Goal: Navigation & Orientation: Find specific page/section

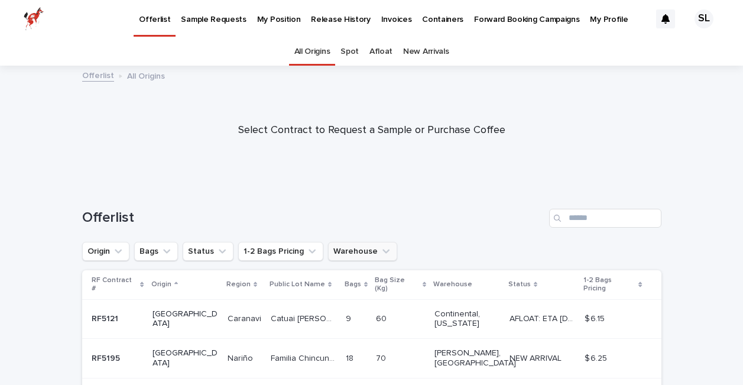
click at [366, 251] on button "Warehouse" at bounding box center [362, 251] width 69 height 19
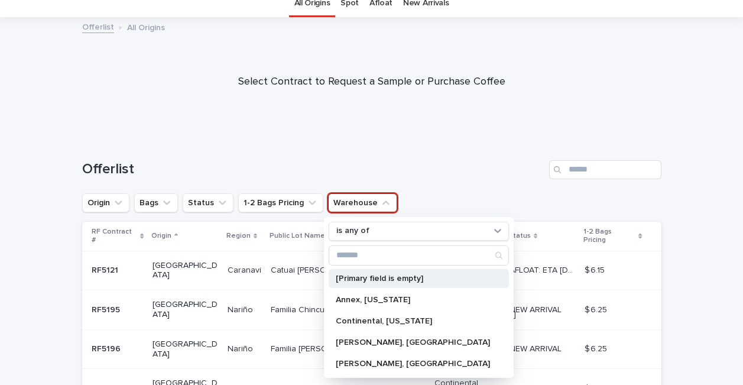
scroll to position [56, 0]
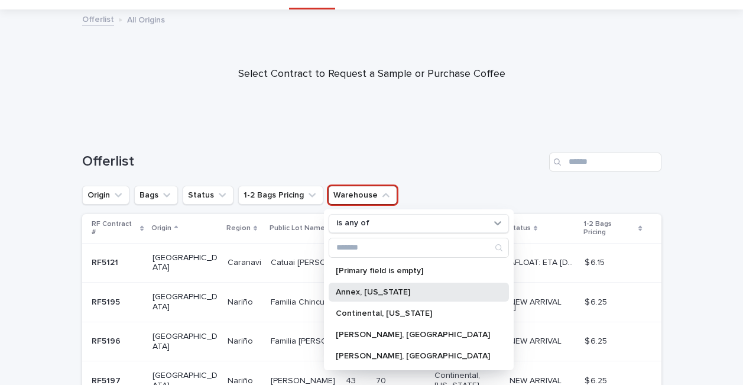
click at [380, 294] on p "Annex, [US_STATE]" at bounding box center [413, 292] width 154 height 8
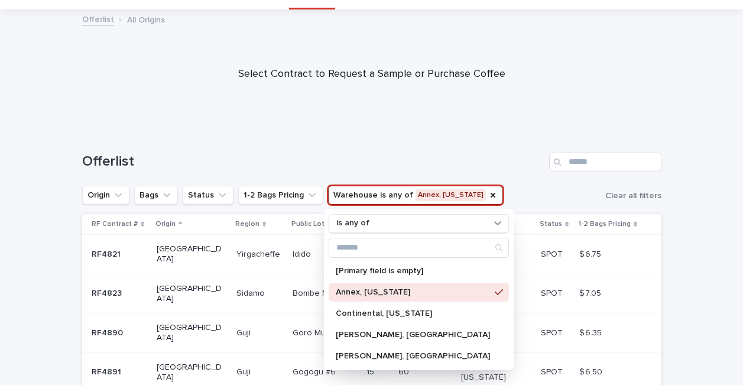
click at [352, 150] on div "Offerlist" at bounding box center [371, 157] width 579 height 57
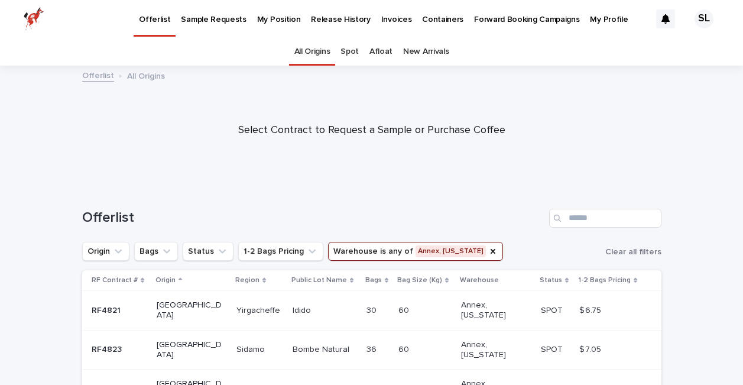
click at [343, 48] on div "Spot" at bounding box center [349, 52] width 29 height 28
click at [348, 50] on link "Spot" at bounding box center [349, 52] width 18 height 28
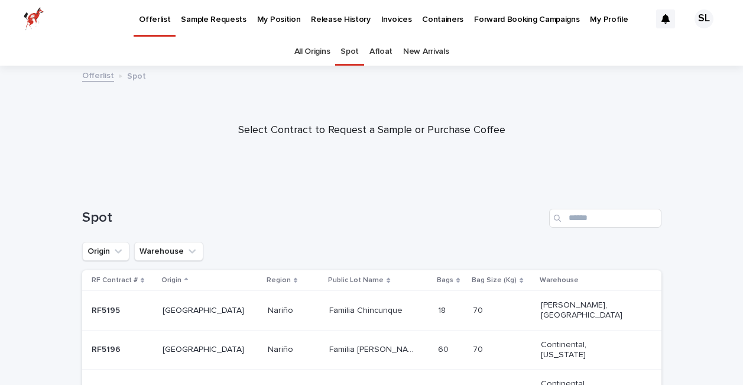
click at [264, 23] on p "My Position" at bounding box center [279, 12] width 44 height 25
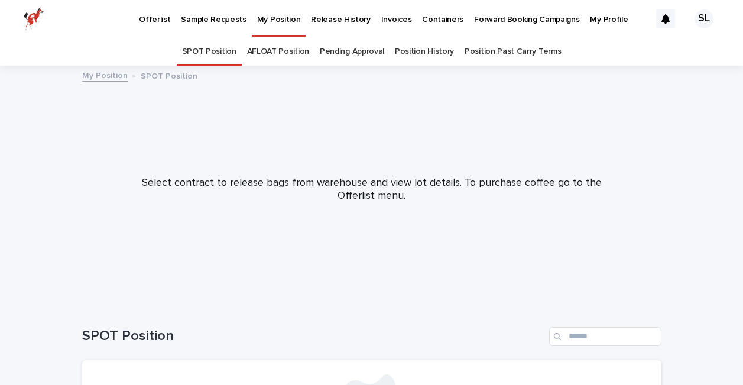
click at [321, 17] on p "Release History" at bounding box center [340, 12] width 59 height 25
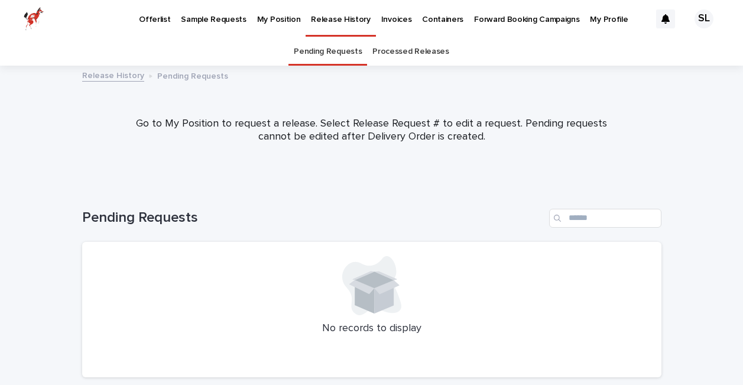
click at [403, 41] on link "Processed Releases" at bounding box center [410, 52] width 76 height 28
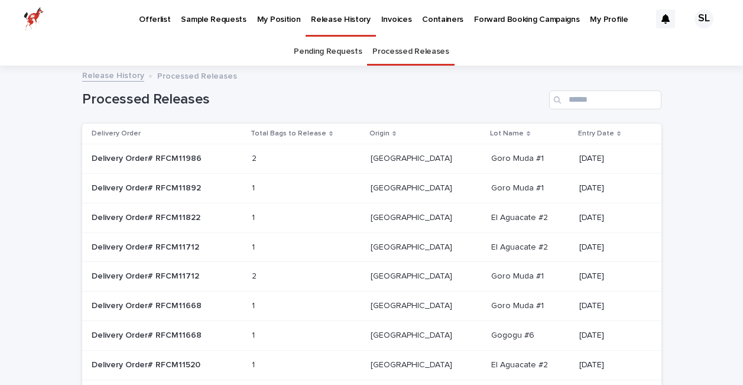
click at [154, 21] on p "Offerlist" at bounding box center [154, 12] width 31 height 25
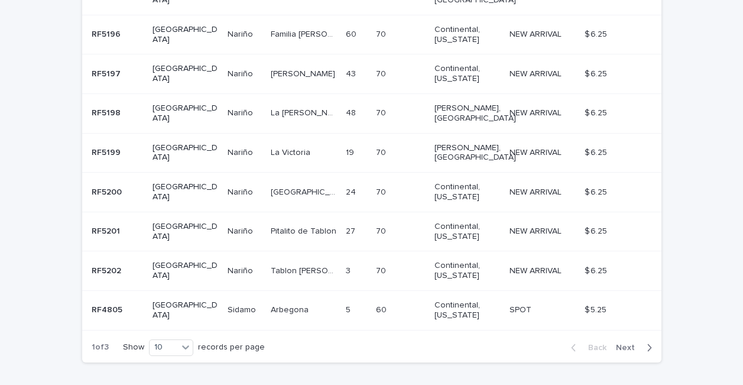
scroll to position [362, 0]
click at [632, 345] on span "Next" at bounding box center [629, 349] width 26 height 8
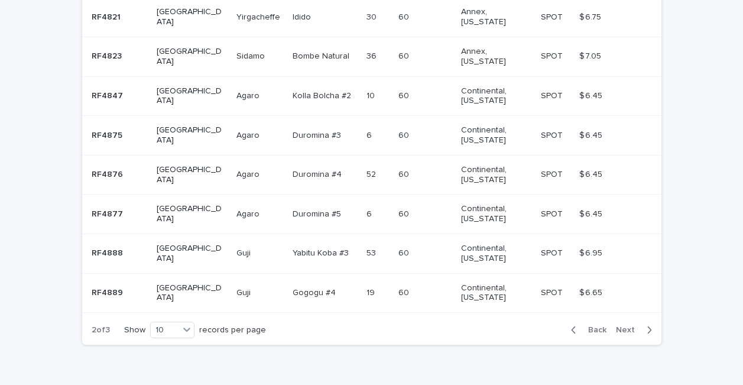
scroll to position [371, 0]
click at [629, 316] on div "Back Next" at bounding box center [611, 331] width 100 height 30
click at [626, 326] on span "Next" at bounding box center [629, 330] width 26 height 8
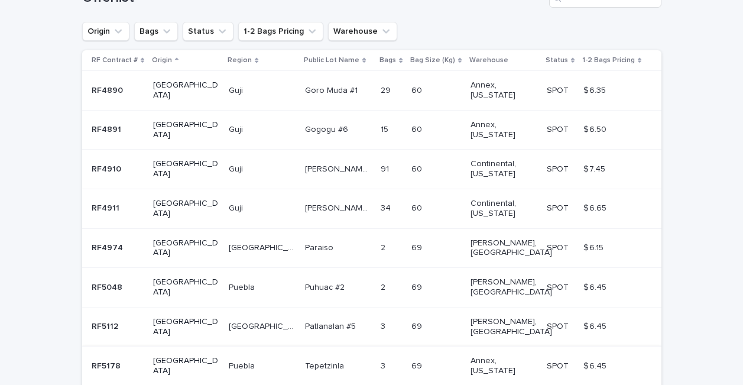
scroll to position [212, 0]
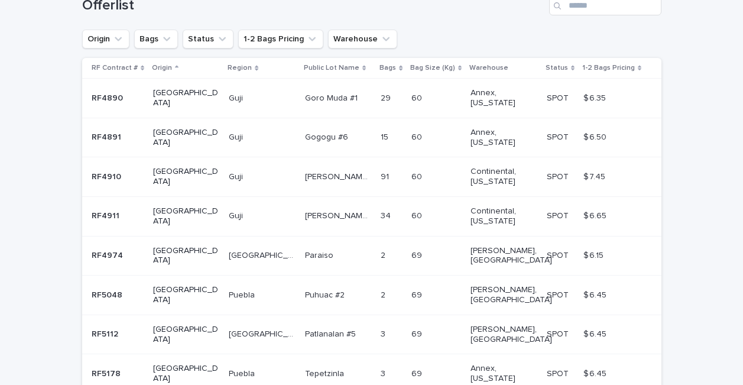
click at [106, 92] on p "RF4890" at bounding box center [109, 97] width 34 height 12
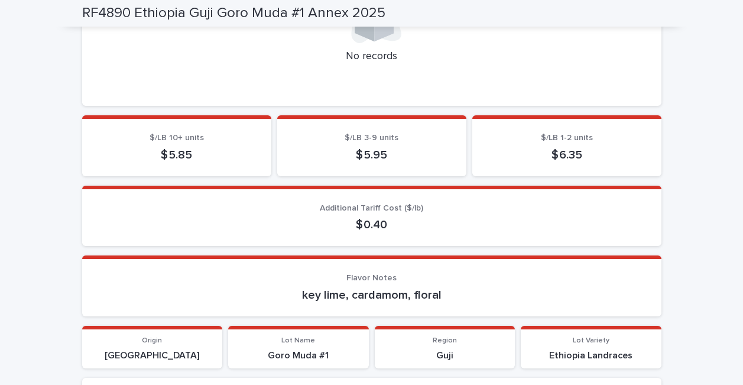
scroll to position [511, 0]
